Goal: Task Accomplishment & Management: Manage account settings

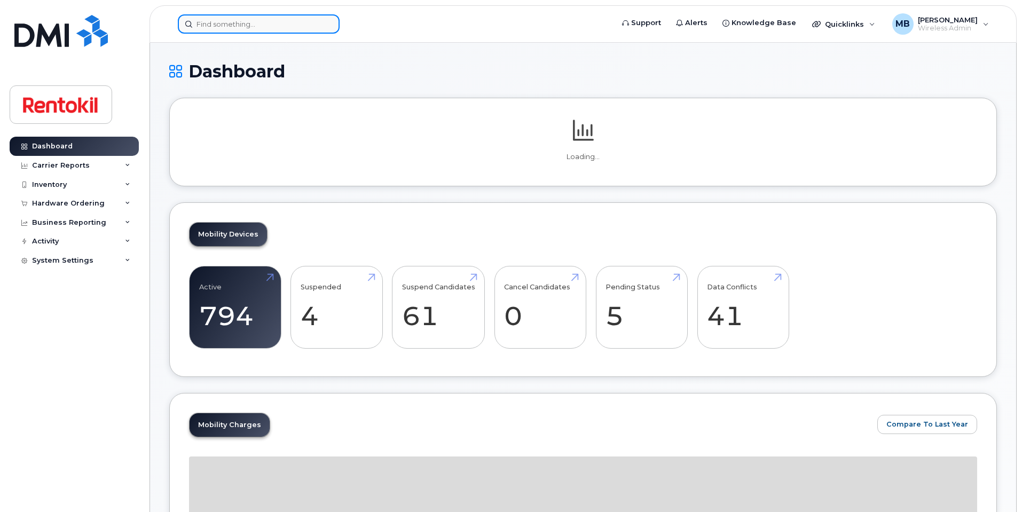
click at [262, 23] on input at bounding box center [259, 23] width 162 height 19
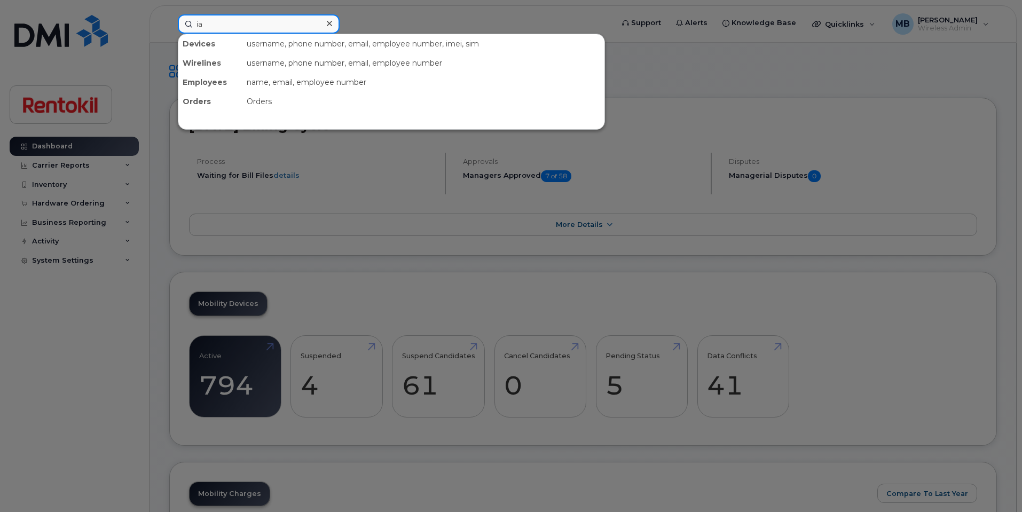
type input "ian"
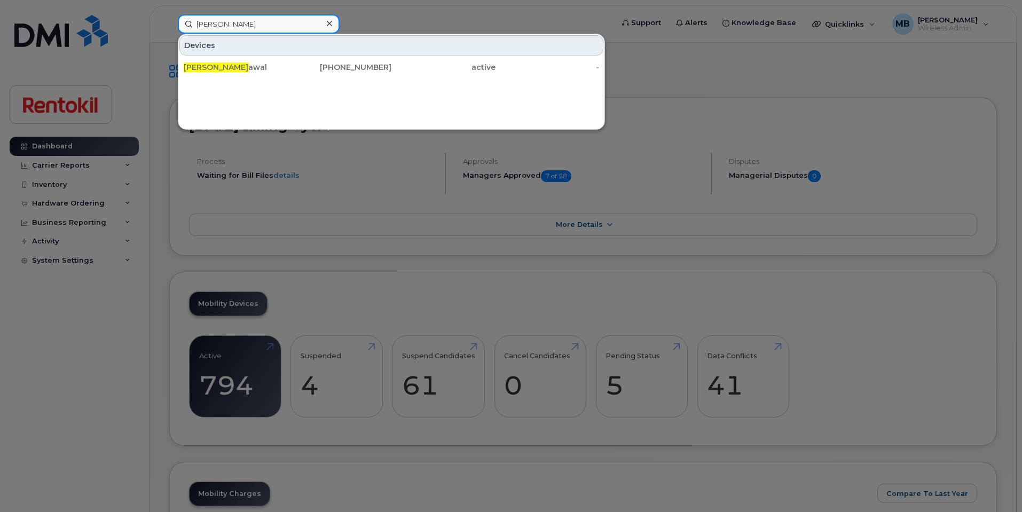
type input "Ian k"
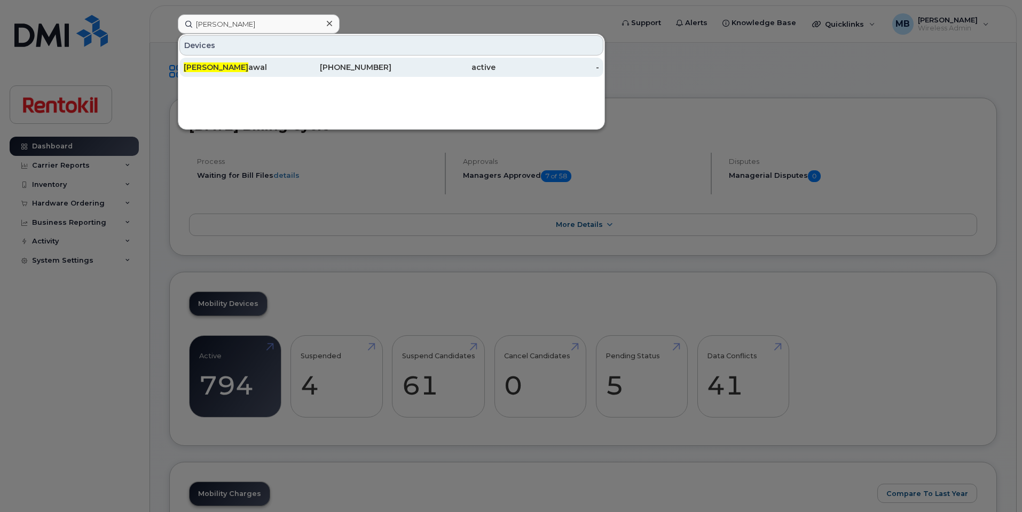
click at [462, 63] on div "active" at bounding box center [444, 67] width 104 height 11
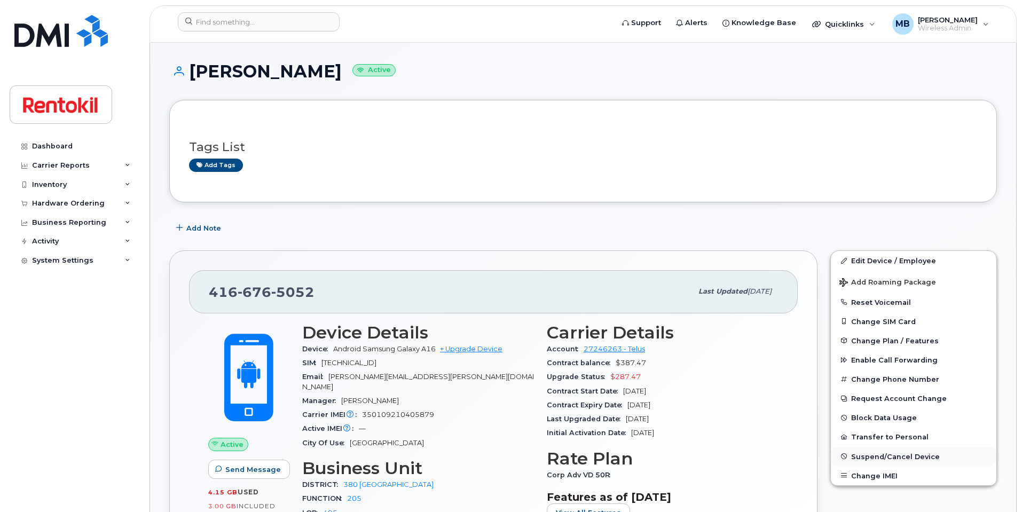
click at [878, 460] on span "Suspend/Cancel Device" at bounding box center [895, 456] width 89 height 8
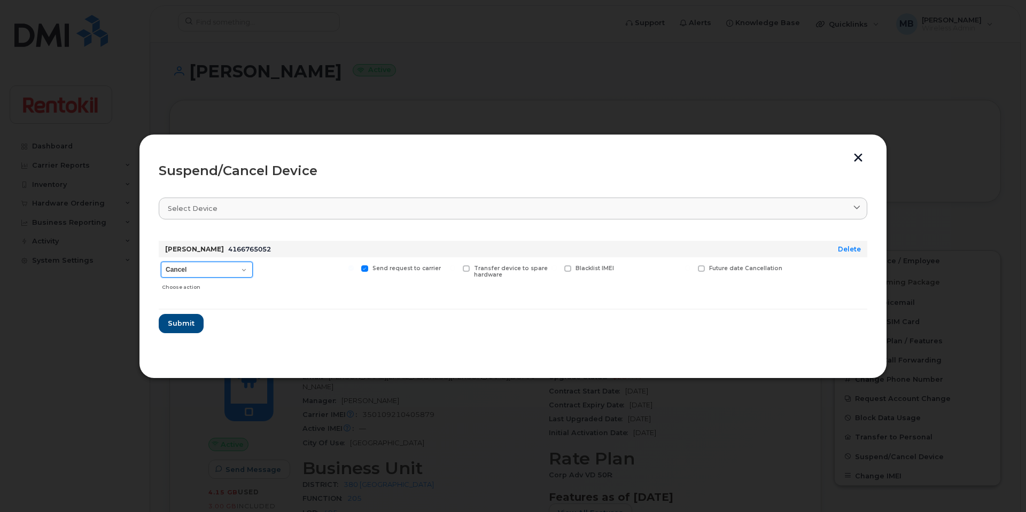
click at [238, 268] on select "Cancel Suspend - Reduced Rate Suspend - Full Rate Suspend - Lost Device/Stolen …" at bounding box center [207, 270] width 92 height 16
select select "[object Object]"
click at [161, 262] on select "Cancel Suspend - Reduced Rate Suspend - Full Rate Suspend - Lost Device/Stolen …" at bounding box center [207, 270] width 92 height 16
click at [179, 323] on span "Submit" at bounding box center [180, 323] width 27 height 10
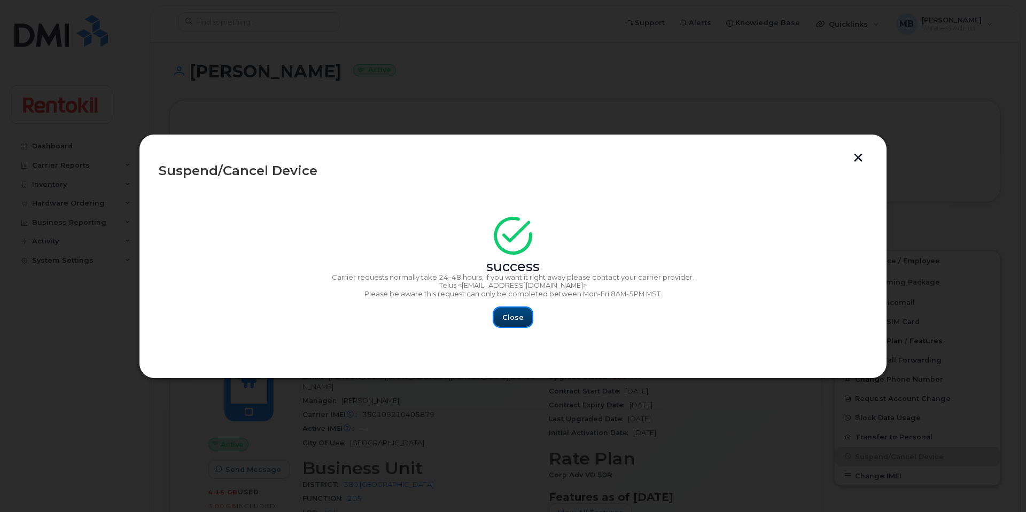
click at [513, 318] on span "Close" at bounding box center [512, 317] width 21 height 10
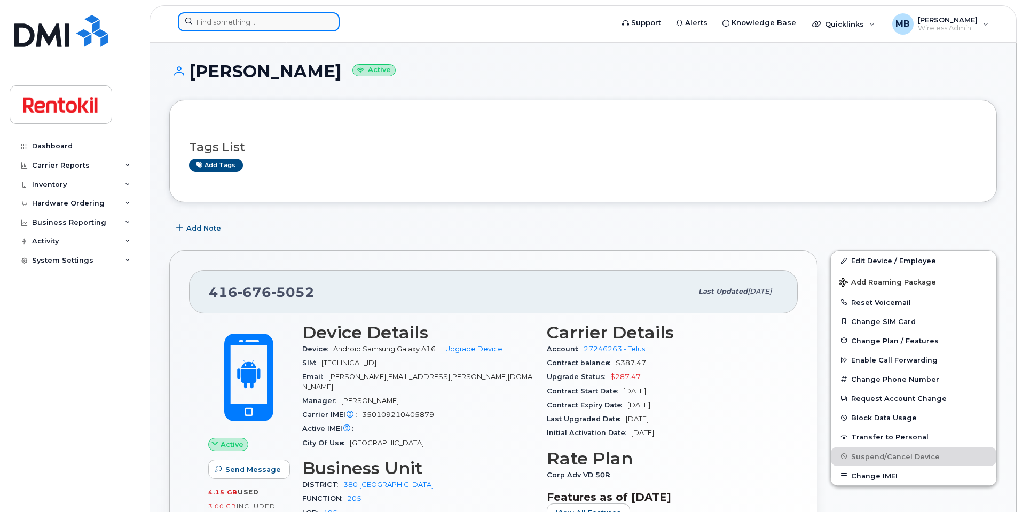
click at [293, 22] on input at bounding box center [259, 21] width 162 height 19
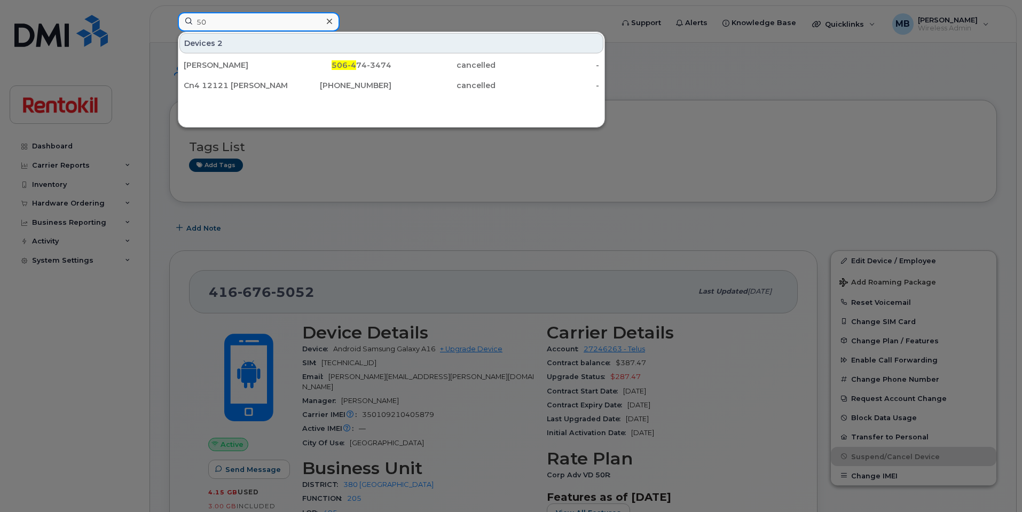
type input "5"
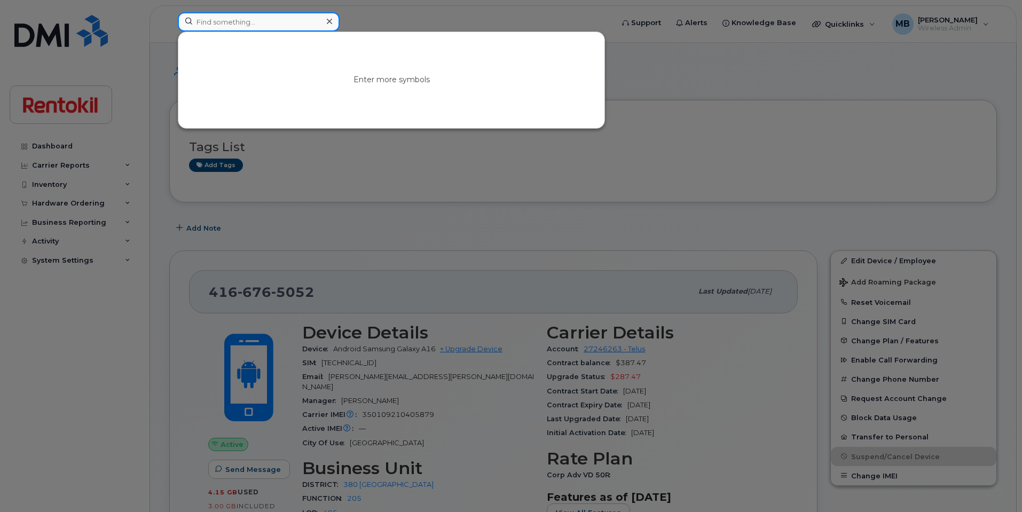
click at [272, 19] on input at bounding box center [259, 21] width 162 height 19
type input "rumbolt"
click at [328, 23] on icon at bounding box center [329, 21] width 5 height 5
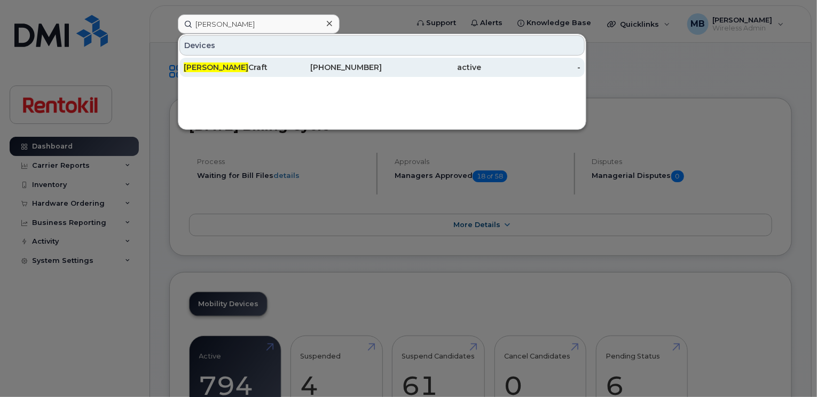
type input "[PERSON_NAME]"
click at [261, 63] on div "[PERSON_NAME]" at bounding box center [233, 67] width 99 height 11
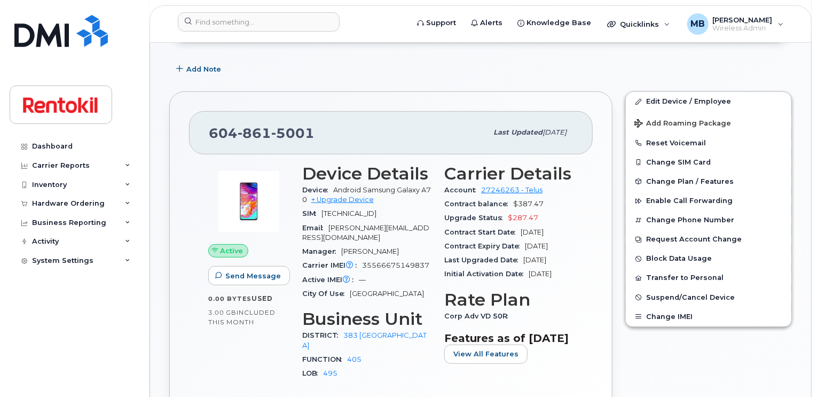
scroll to position [160, 0]
drag, startPoint x: 320, startPoint y: 130, endPoint x: 197, endPoint y: 129, distance: 122.9
click at [197, 129] on div "604 861 5001 Last updated Jan 08, 2024" at bounding box center [391, 132] width 404 height 43
copy span "604 861 5001"
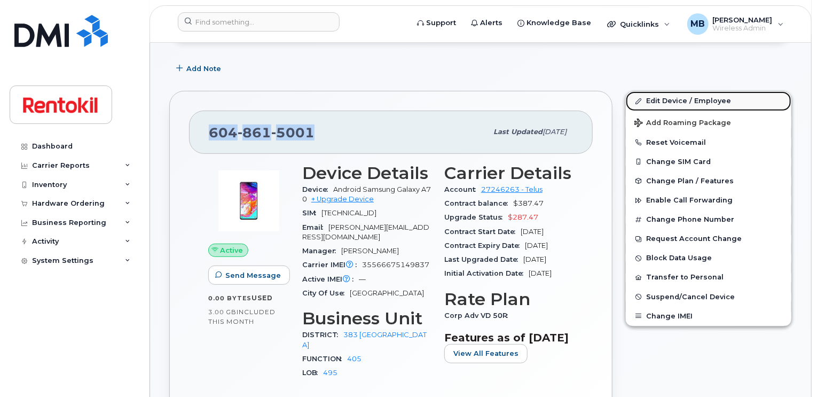
click at [700, 105] on link "Edit Device / Employee" at bounding box center [709, 100] width 166 height 19
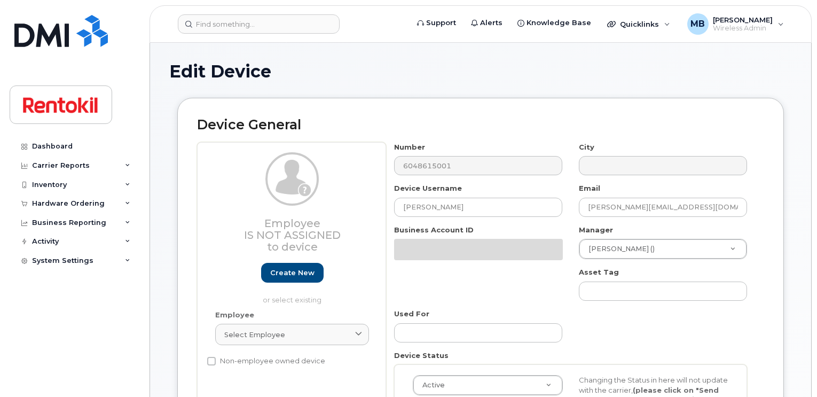
select select "42752"
select select "42769"
select select "42777"
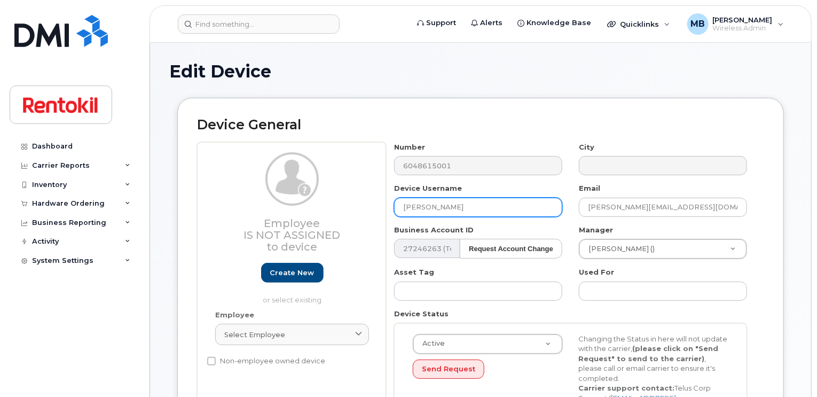
drag, startPoint x: 462, startPoint y: 206, endPoint x: 346, endPoint y: 202, distance: 115.4
click at [346, 202] on div "Employee Is not assigned to device Create new or select existing Employee Selec…" at bounding box center [480, 287] width 567 height 290
paste input "[PERSON_NAME]"
type input "[PERSON_NAME]"
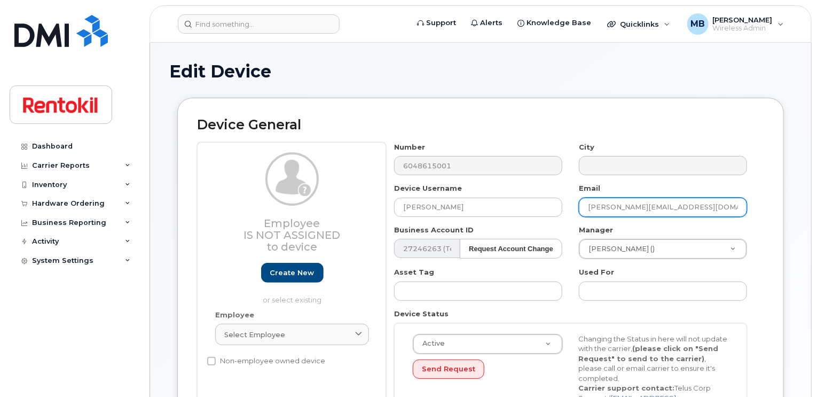
drag, startPoint x: 628, startPoint y: 205, endPoint x: 562, endPoint y: 205, distance: 65.7
click at [562, 205] on div "Number 6048615001 City Device Username [PERSON_NAME] Email [PERSON_NAME][EMAIL_…" at bounding box center [571, 287] width 370 height 290
paste input "[PERSON_NAME]"
click at [615, 204] on input "Renata Souza@ambius.com" at bounding box center [663, 207] width 168 height 19
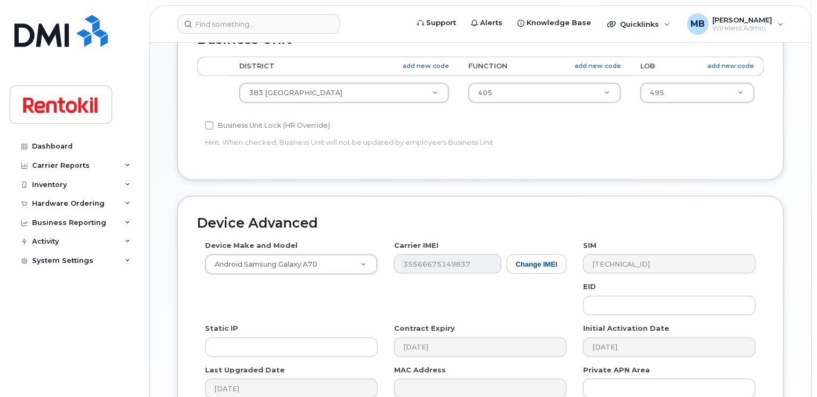
scroll to position [513, 0]
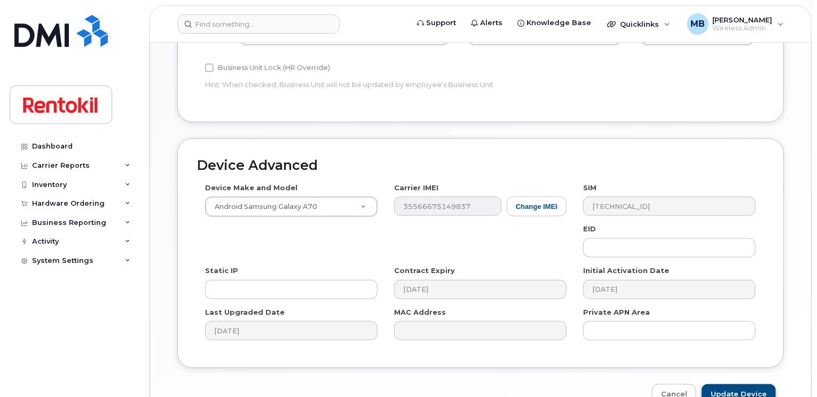
type input "Renata.Souza@ambius.com"
click at [741, 385] on input "Update Device" at bounding box center [739, 394] width 74 height 20
type input "Saving..."
